Goal: Transaction & Acquisition: Purchase product/service

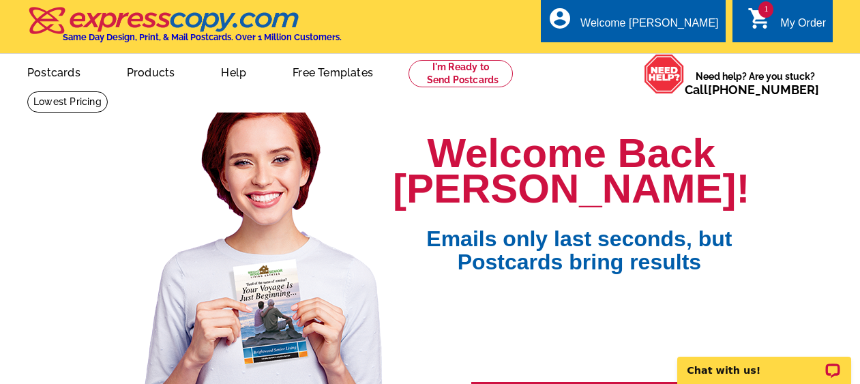
click at [787, 25] on div "My Order" at bounding box center [803, 26] width 46 height 19
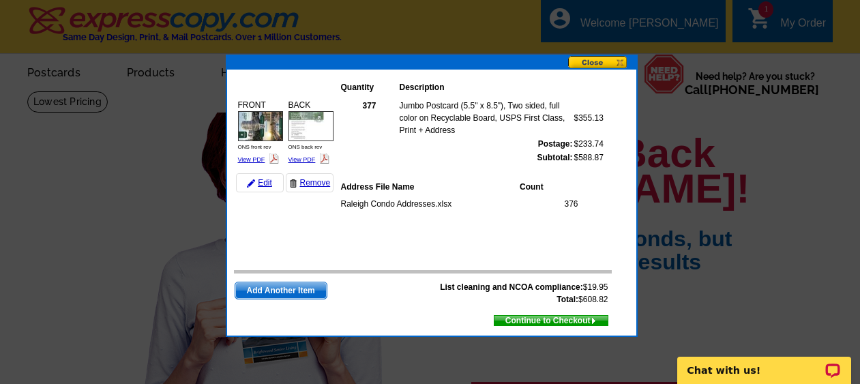
click at [580, 321] on span "Continue to Checkout" at bounding box center [550, 320] width 113 height 15
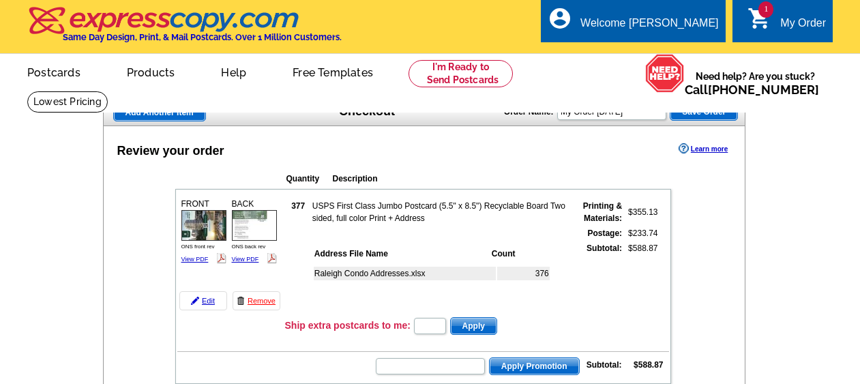
click at [426, 315] on table "FRONT ONS front rev View PDF 377" at bounding box center [423, 286] width 496 height 195
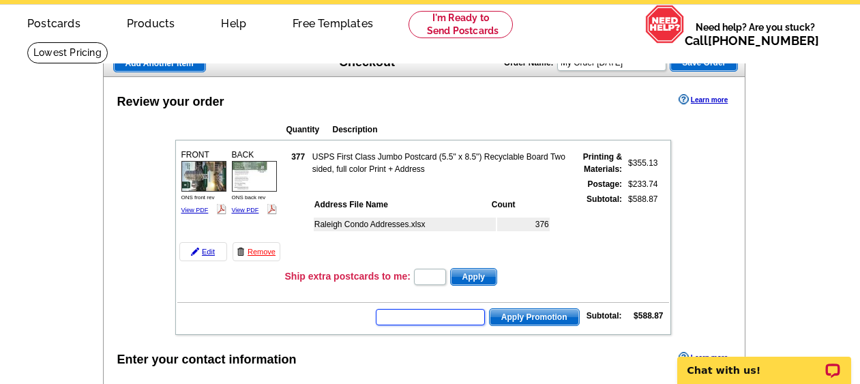
click at [426, 315] on input "text" at bounding box center [430, 317] width 109 height 16
paste input "BHHS13T"
type input "BHHS13T"
click at [561, 320] on span "Apply Promotion" at bounding box center [534, 317] width 89 height 16
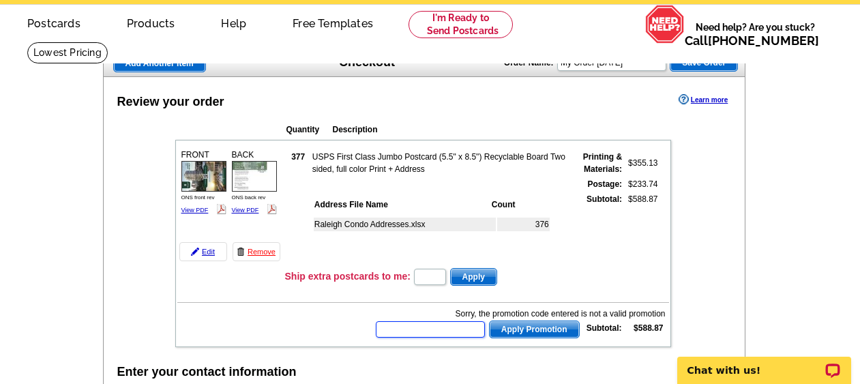
click at [432, 328] on input "text" at bounding box center [430, 329] width 109 height 16
paste input "E9014"
type input "E9014"
click at [523, 329] on span "Apply Promotion" at bounding box center [534, 329] width 89 height 16
click at [451, 332] on input "text" at bounding box center [430, 329] width 109 height 16
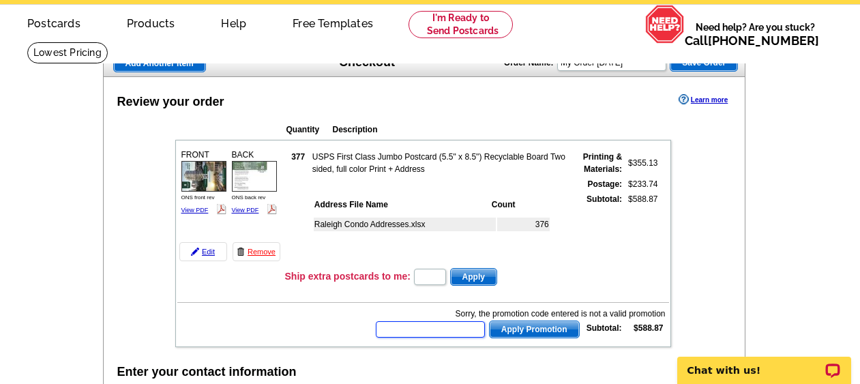
paste input "REAGAN20"
type input "REAGAN20"
click at [523, 331] on span "Apply Promotion" at bounding box center [534, 329] width 89 height 16
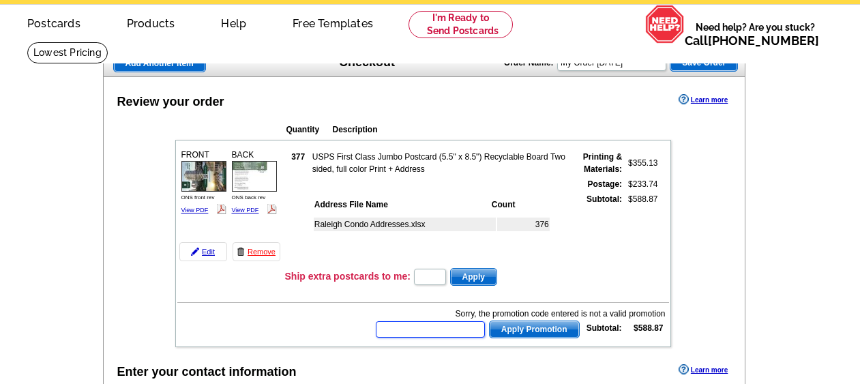
click at [412, 321] on input "text" at bounding box center [430, 329] width 109 height 16
paste input "SPRING15"
type input "SPRING15"
click at [531, 330] on span "Apply Promotion" at bounding box center [534, 329] width 89 height 16
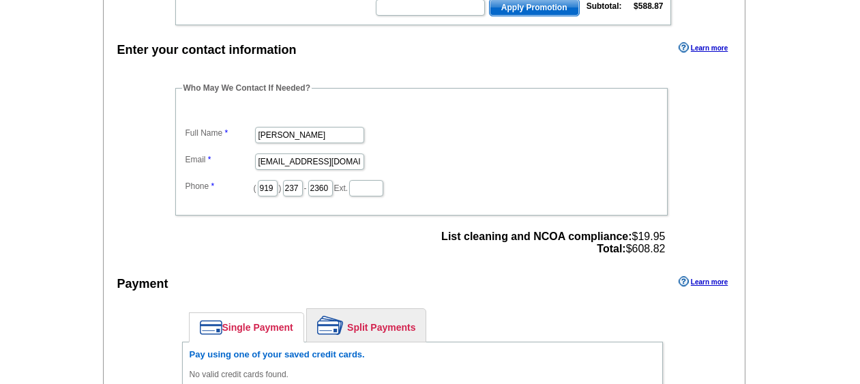
scroll to position [370, 0]
click at [487, 273] on div "Payment Learn more" at bounding box center [425, 287] width 642 height 29
click at [452, 16] on input "text" at bounding box center [430, 8] width 109 height 16
click at [451, 14] on input "text" at bounding box center [430, 8] width 109 height 16
paste input "CHAT20"
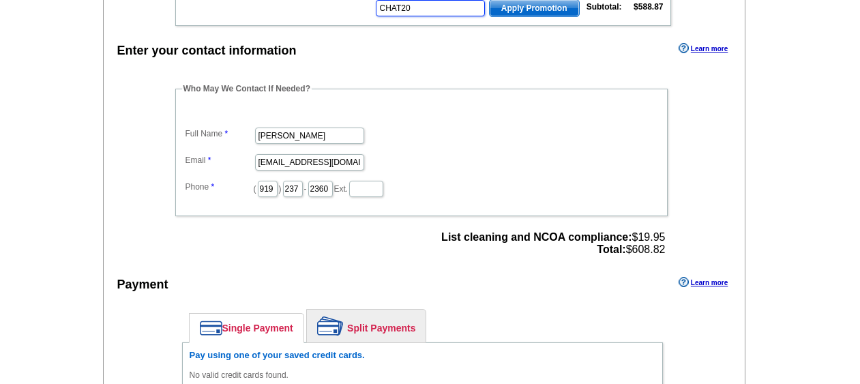
type input "CHAT20"
click at [529, 6] on span "Apply Promotion" at bounding box center [534, 8] width 89 height 16
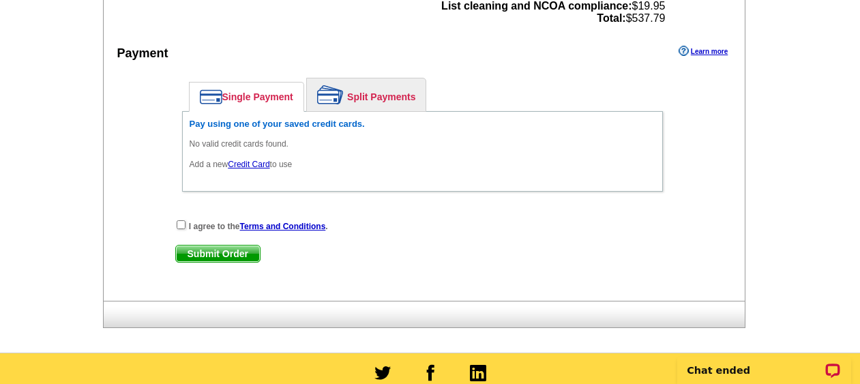
scroll to position [635, 0]
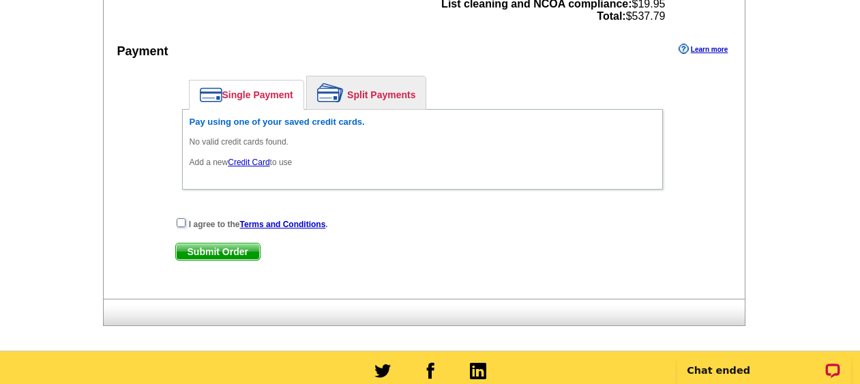
click at [180, 225] on input "checkbox" at bounding box center [181, 222] width 9 height 9
checkbox input "true"
click at [210, 254] on span "Submit Order" at bounding box center [218, 251] width 84 height 16
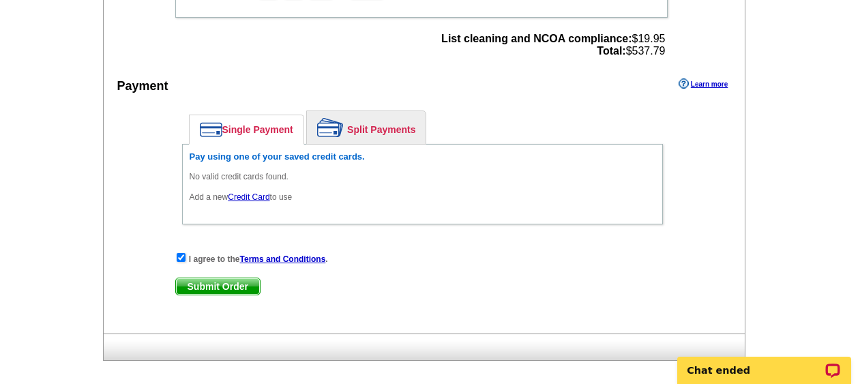
scroll to position [605, 0]
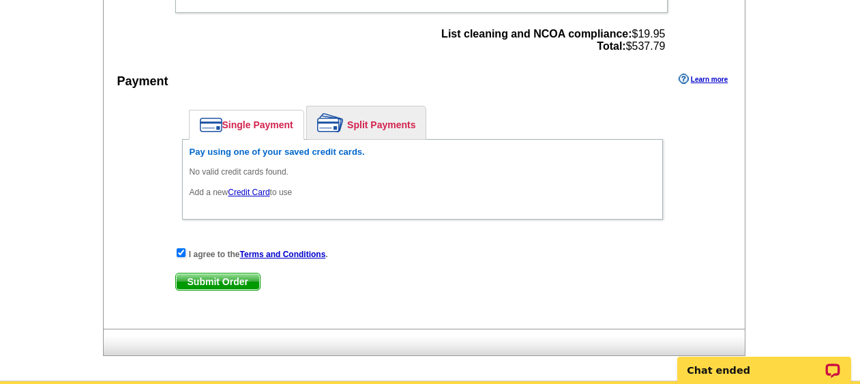
click at [254, 192] on link "Credit Card" at bounding box center [249, 193] width 42 height 10
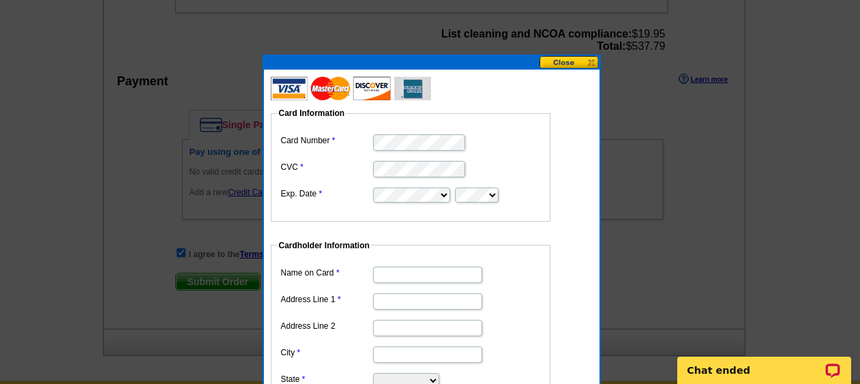
click at [404, 276] on input "Name on Card" at bounding box center [427, 275] width 109 height 16
type input "[PERSON_NAME]"
click at [397, 301] on input "Address Line 1" at bounding box center [427, 301] width 109 height 16
type input "[STREET_ADDRESS][PERSON_NAME]"
type input "Durham"
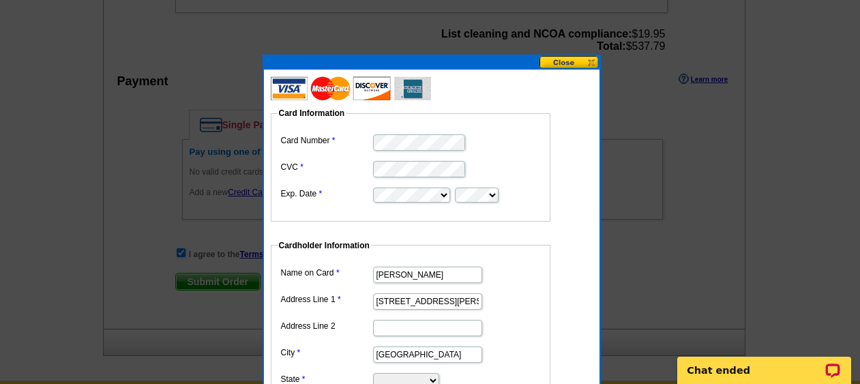
select select "NC"
type input "27701"
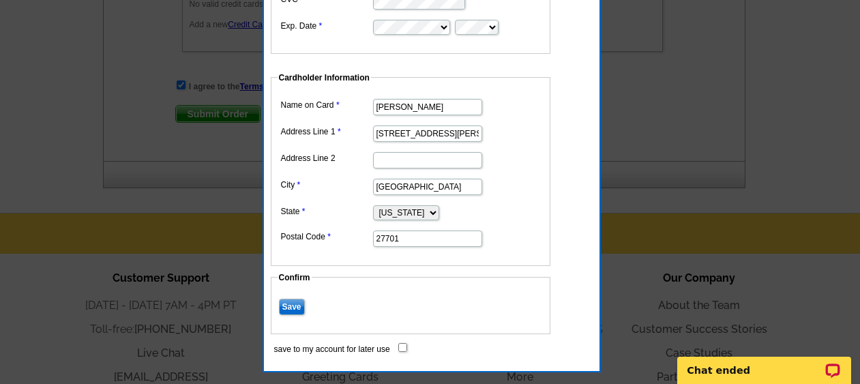
scroll to position [773, 0]
click at [289, 305] on input "Save" at bounding box center [292, 306] width 26 height 16
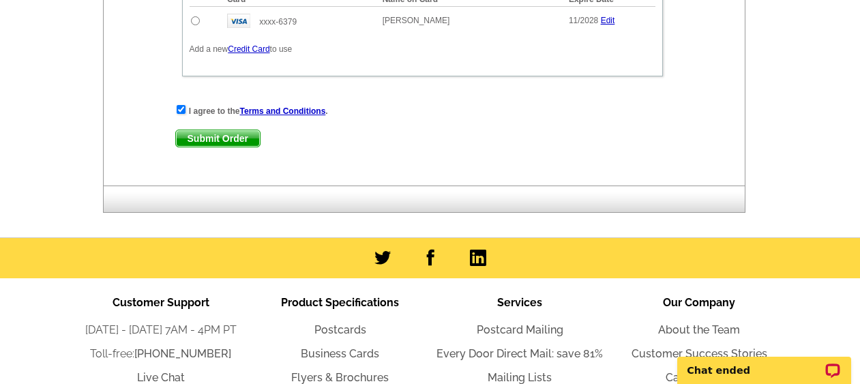
click at [224, 138] on span "Submit Order" at bounding box center [218, 138] width 84 height 16
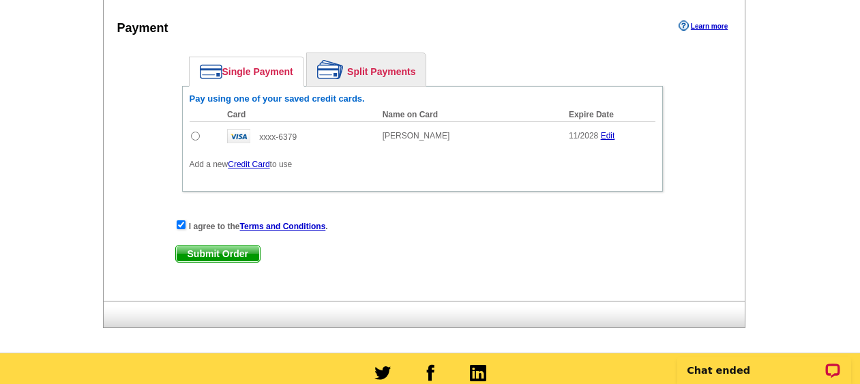
scroll to position [667, 0]
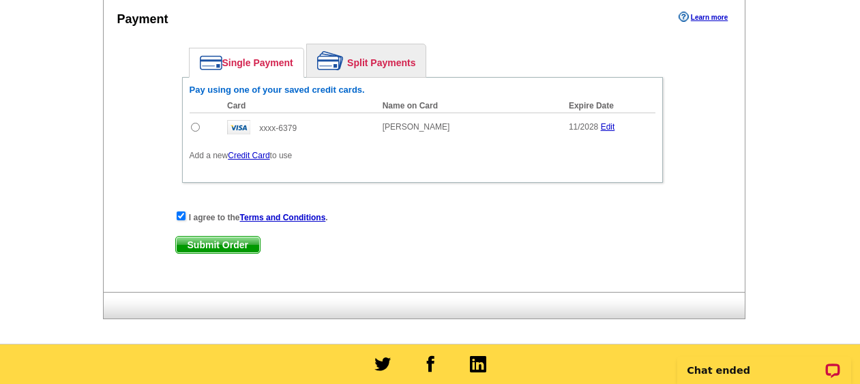
click at [194, 132] on td at bounding box center [205, 127] width 31 height 29
click at [194, 125] on input "radio" at bounding box center [195, 127] width 9 height 9
radio input "true"
click at [250, 243] on span "Submit Order" at bounding box center [218, 245] width 84 height 16
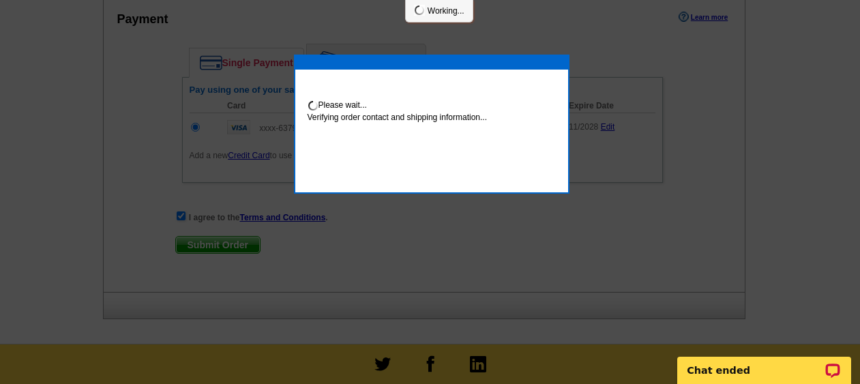
scroll to position [736, 0]
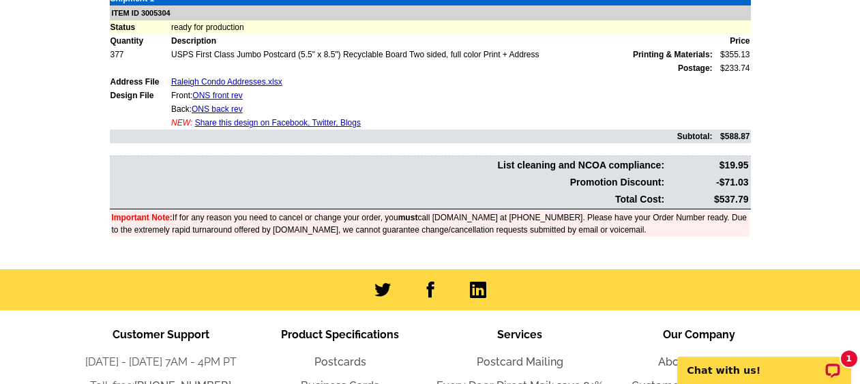
scroll to position [496, 0]
